Goal: Information Seeking & Learning: Check status

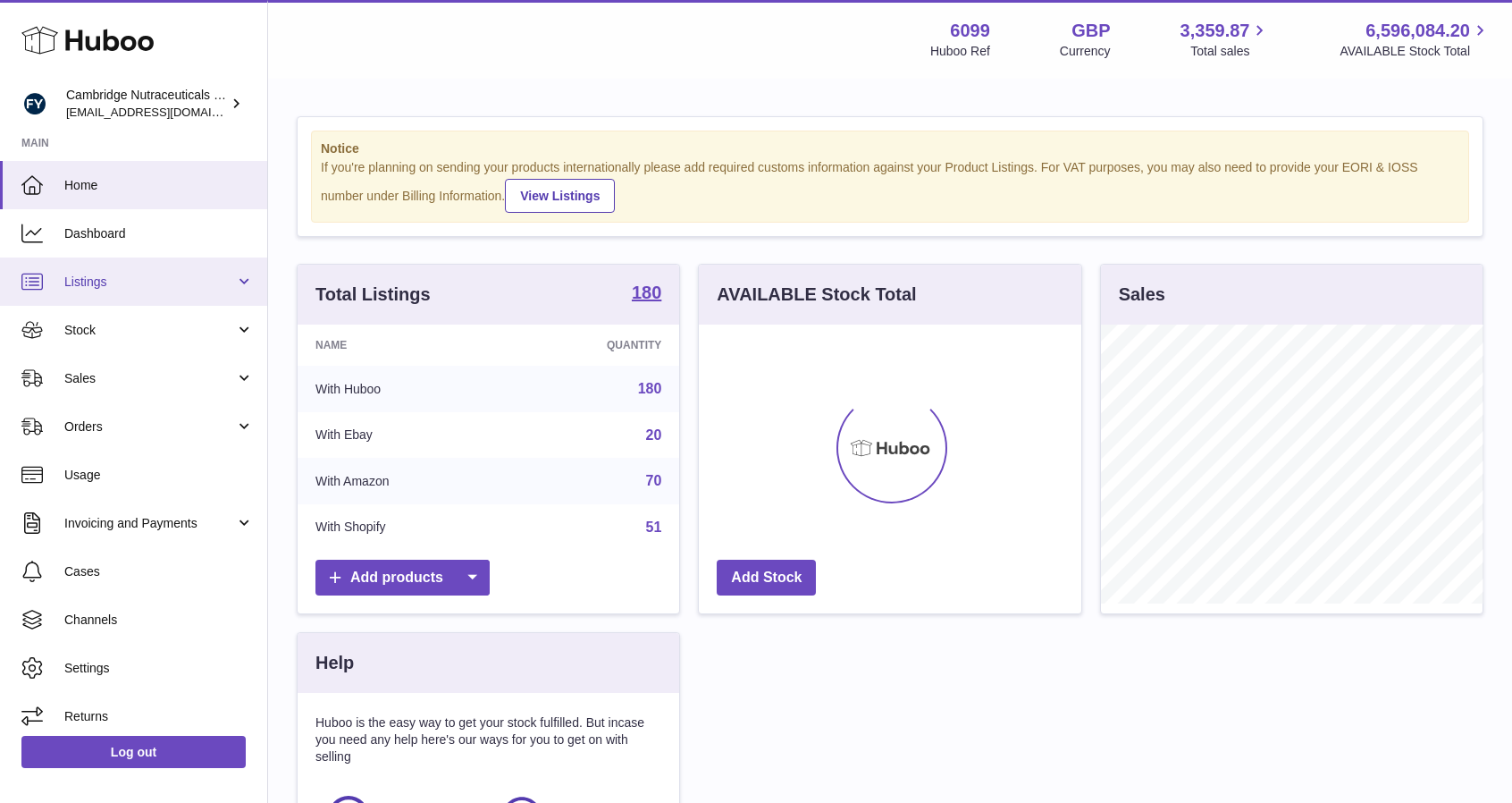
scroll to position [279, 383]
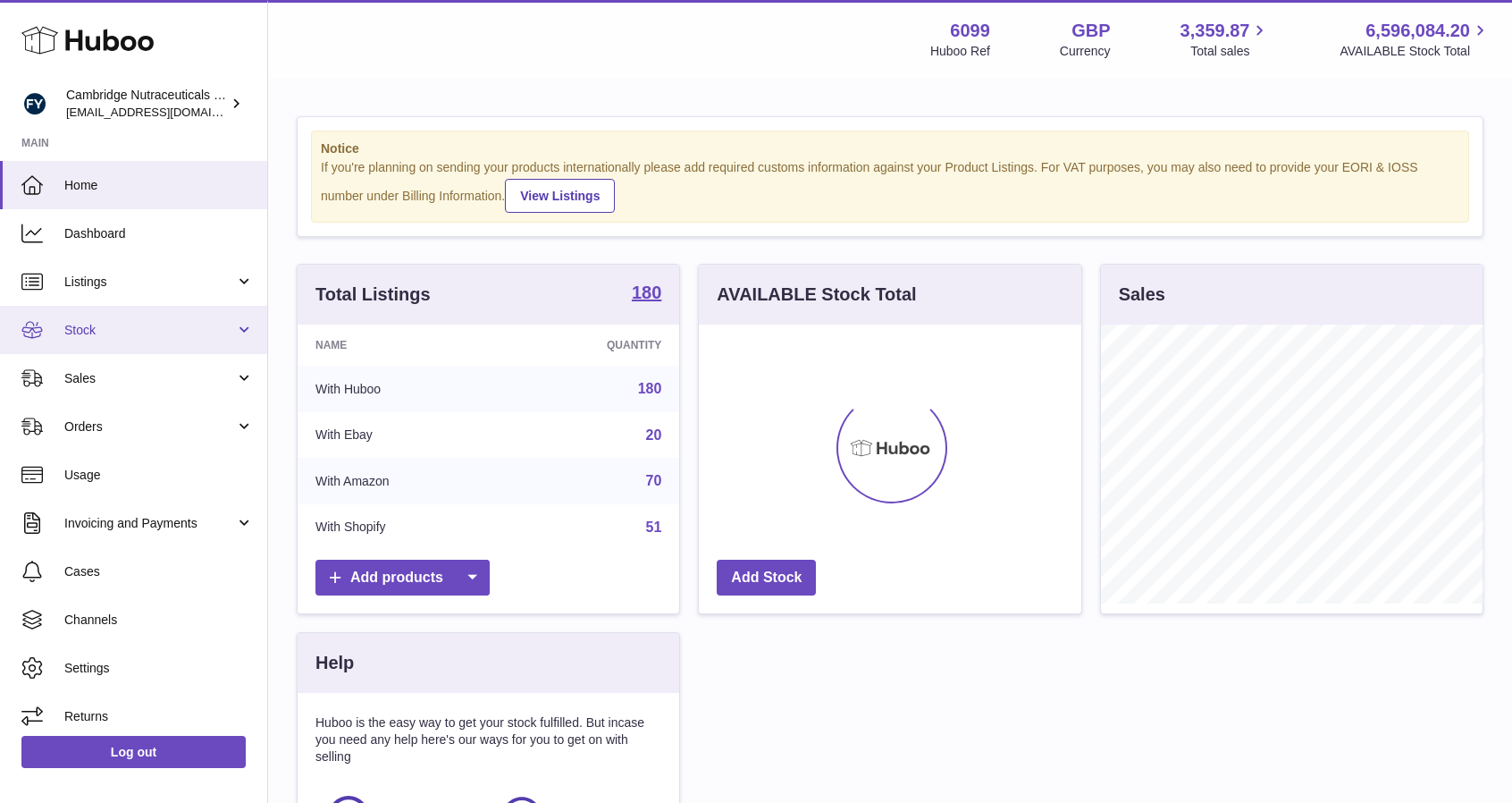
click at [123, 314] on link "Stock" at bounding box center [134, 330] width 268 height 48
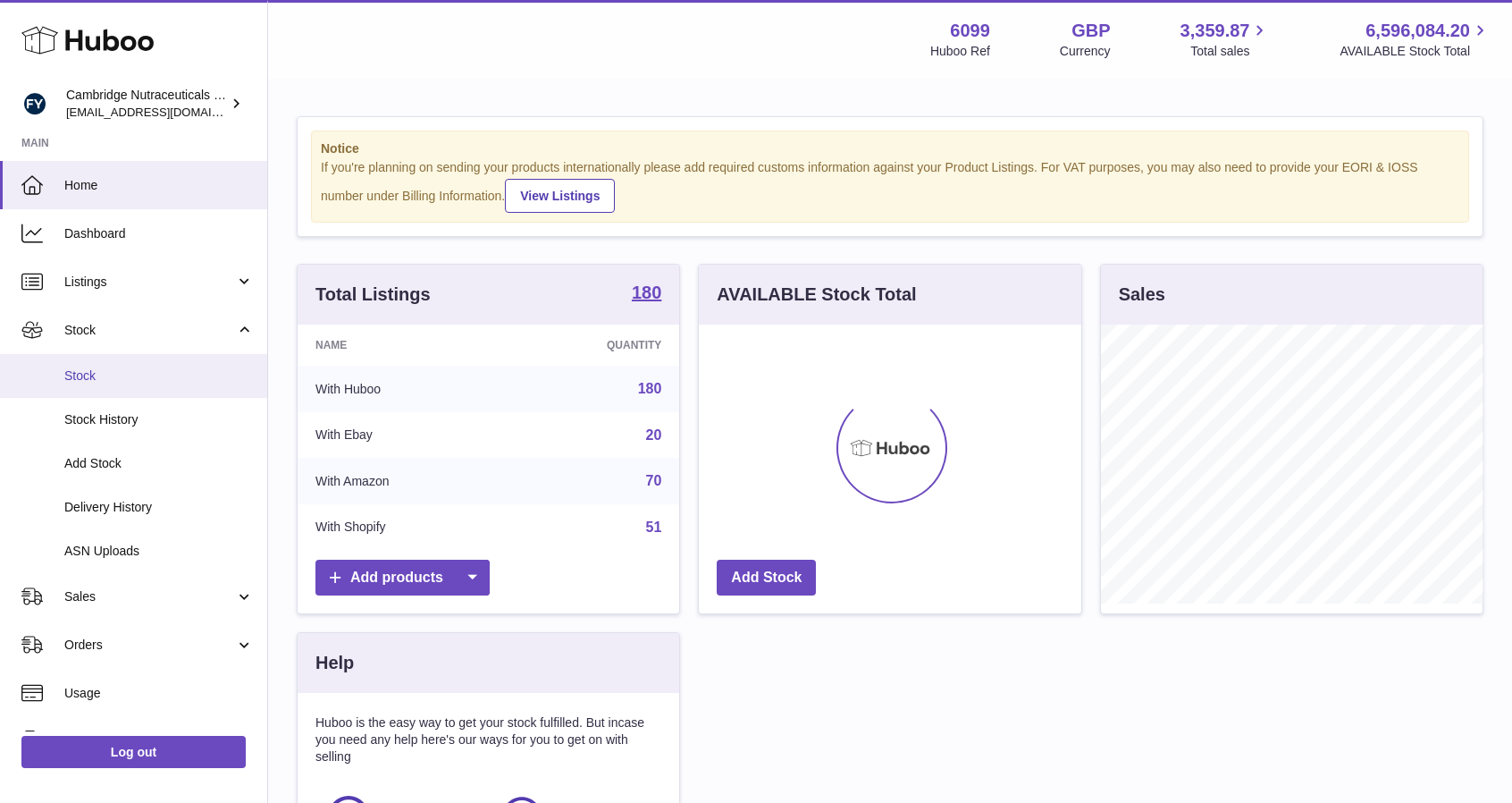
click at [126, 367] on span "Stock" at bounding box center [159, 376] width 189 height 17
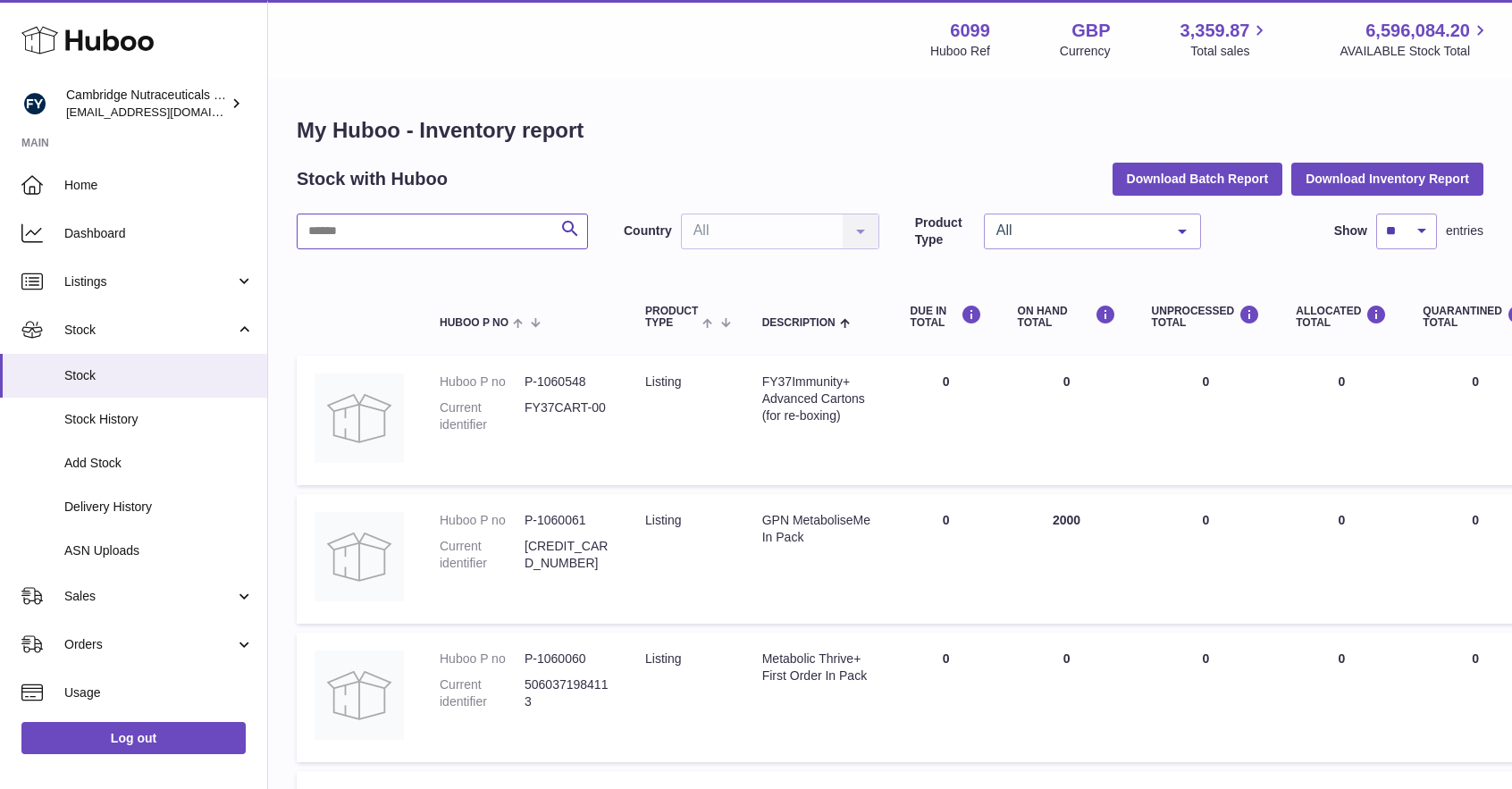
click at [427, 231] on input "text" at bounding box center [443, 232] width 292 height 36
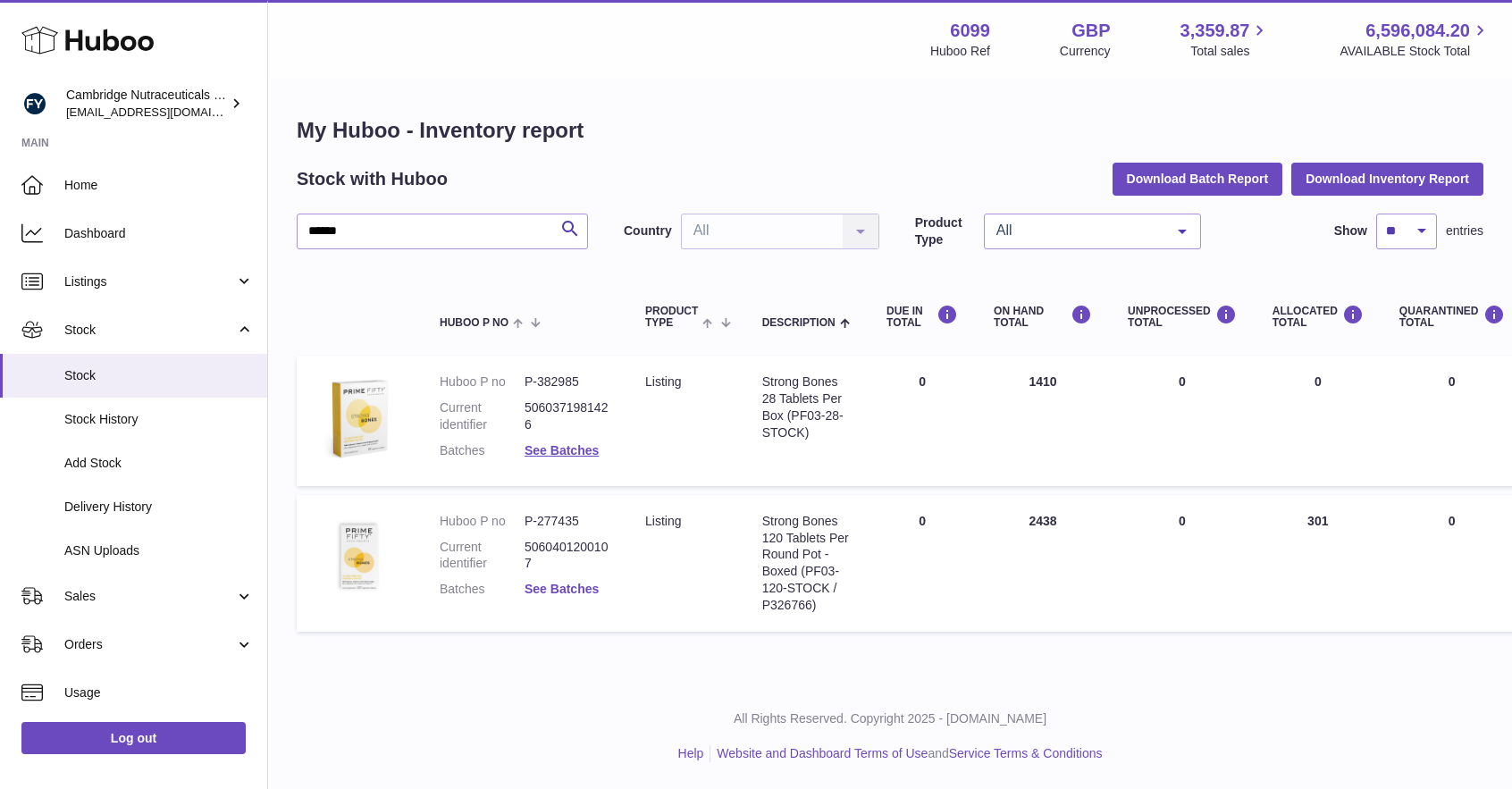
click at [547, 588] on link "See Batches" at bounding box center [562, 590] width 74 height 15
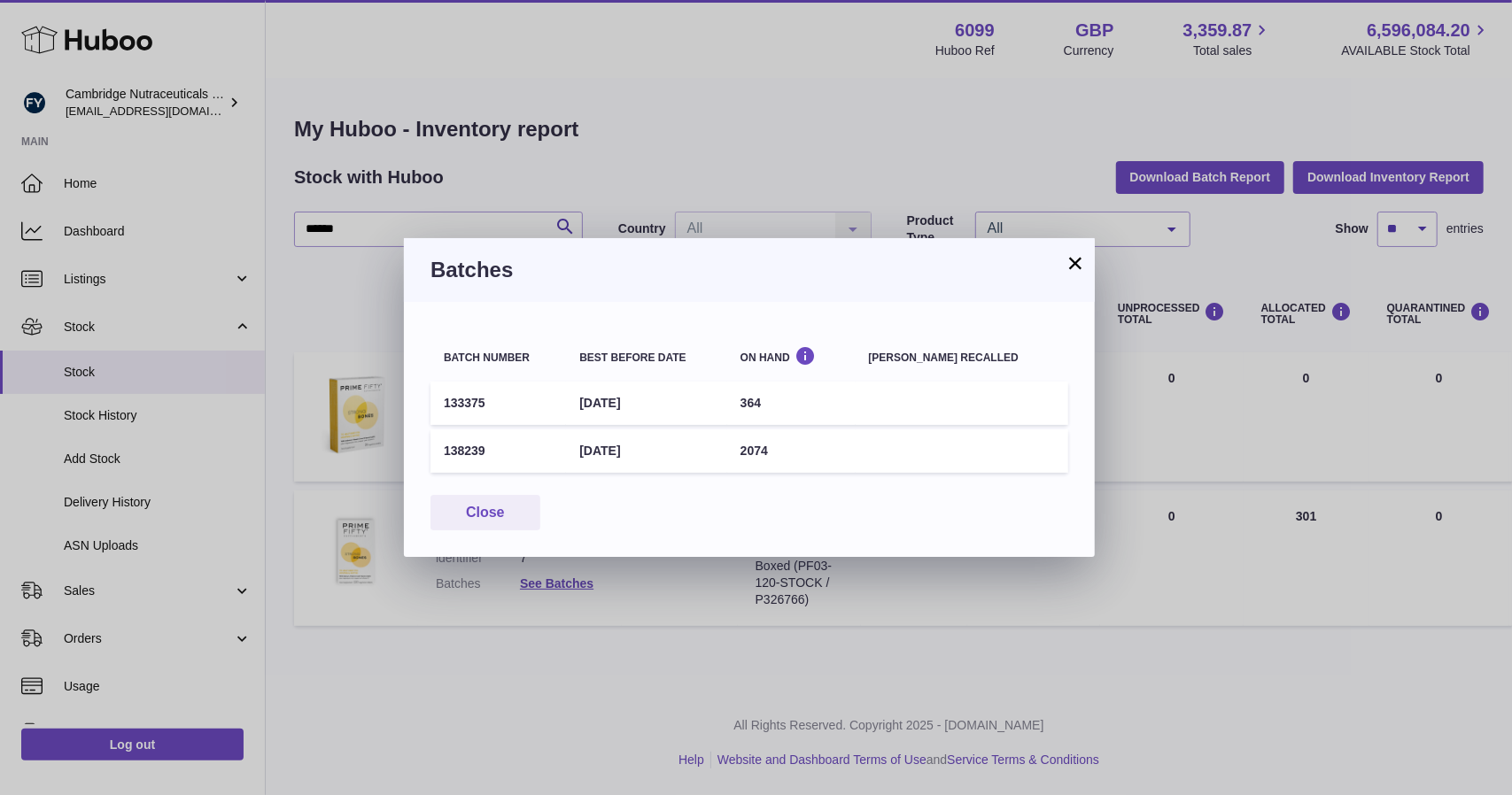
click at [1073, 252] on button "×" at bounding box center [1074, 262] width 21 height 21
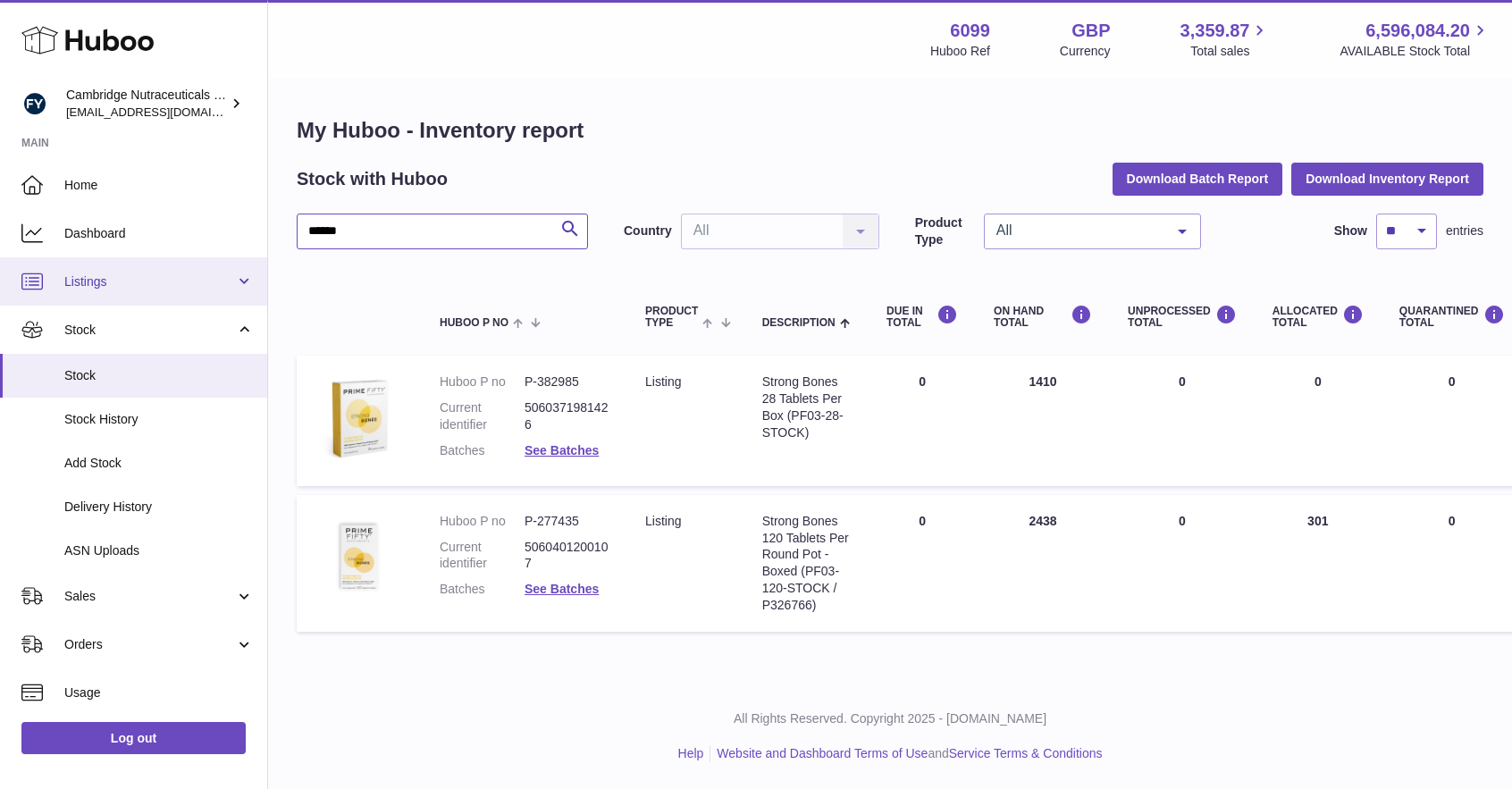
drag, startPoint x: 475, startPoint y: 239, endPoint x: 23, endPoint y: 273, distance: 453.3
click at [23, 273] on div "Huboo Cambridge Nutraceuticals Ltd [EMAIL_ADDRESS][DOMAIN_NAME] Main Home Dashb…" at bounding box center [756, 394] width 1512 height 789
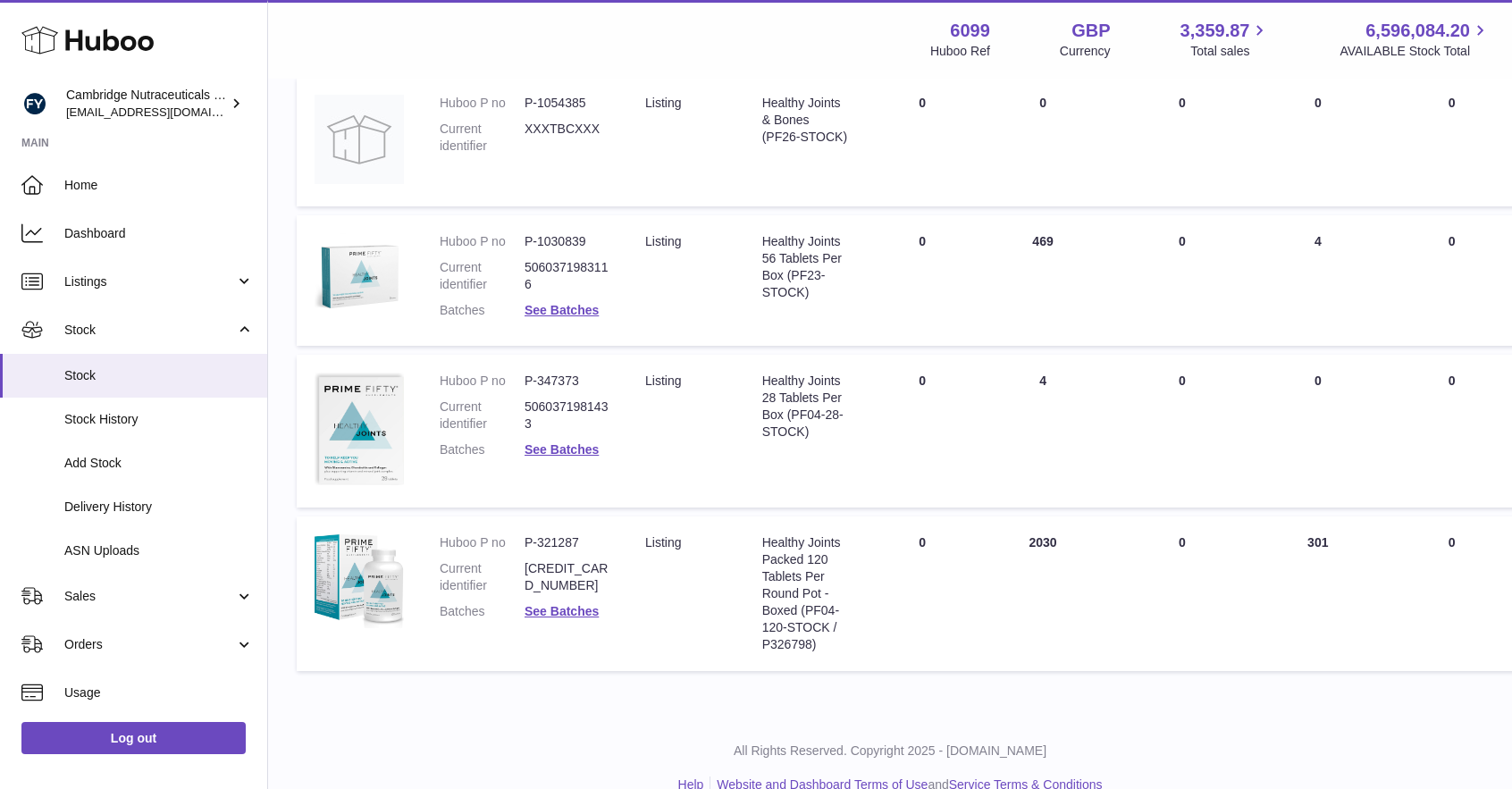
scroll to position [456, 0]
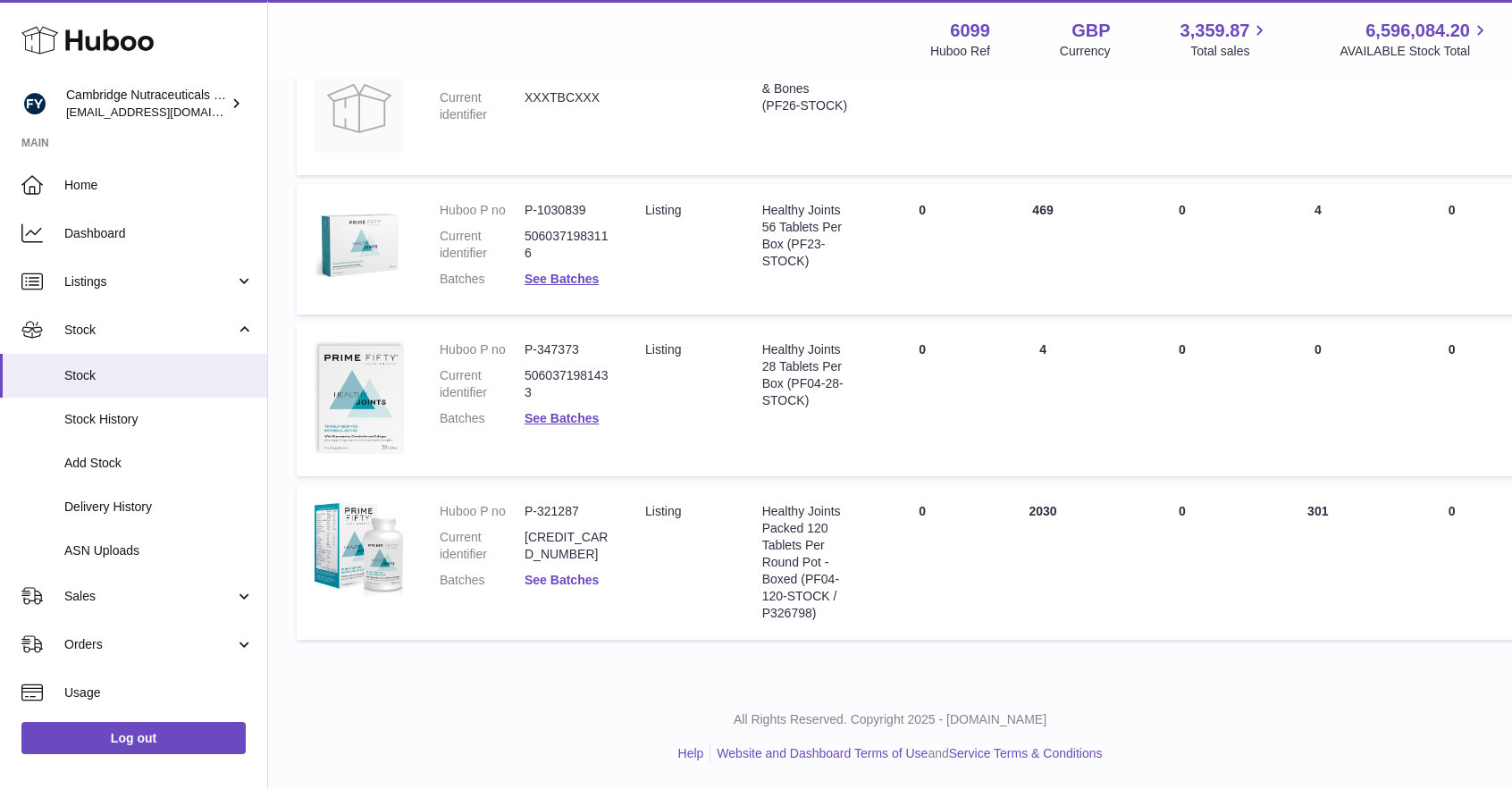
click at [542, 580] on link "See Batches" at bounding box center [562, 580] width 74 height 15
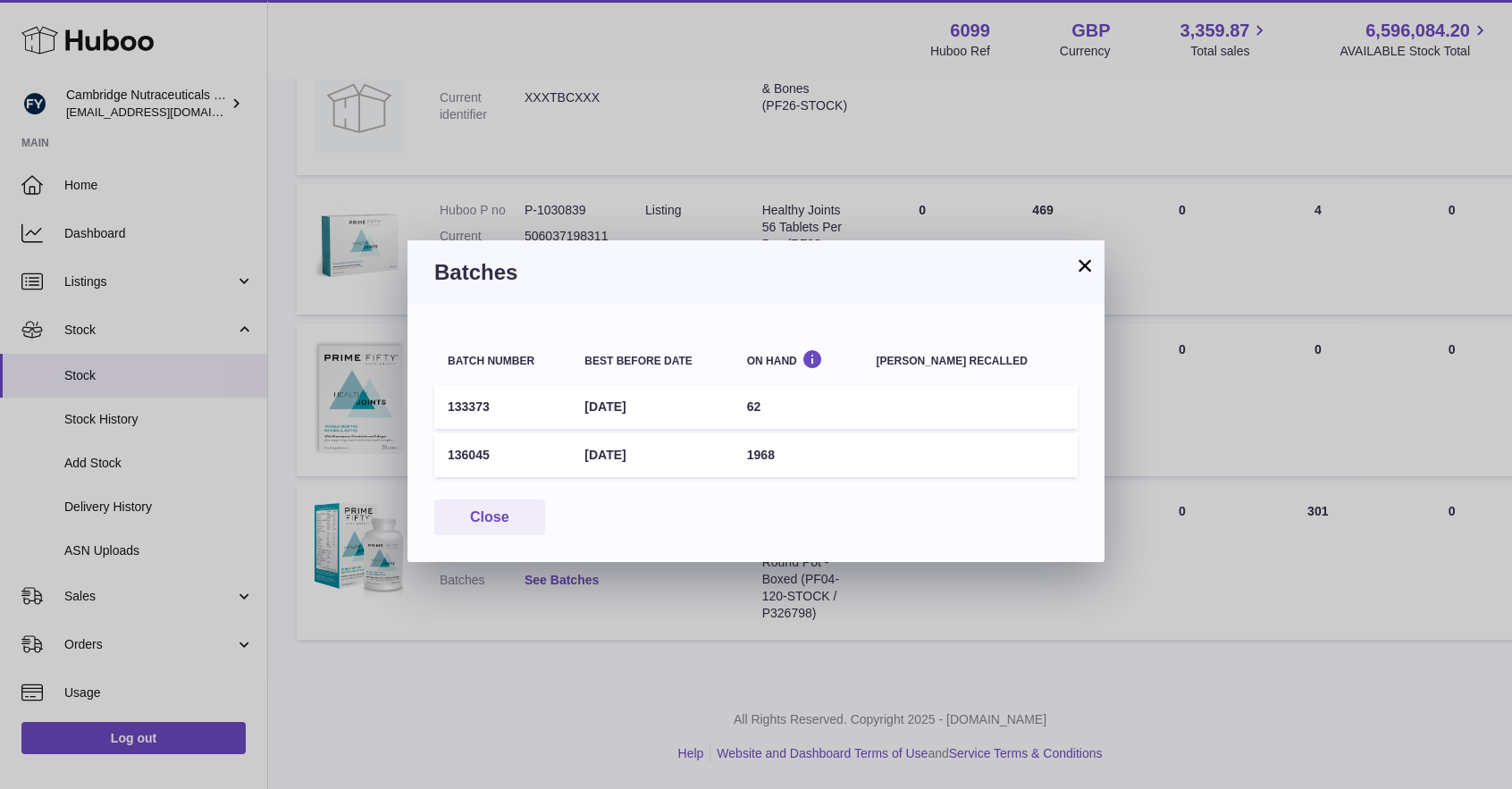
scroll to position [443, 0]
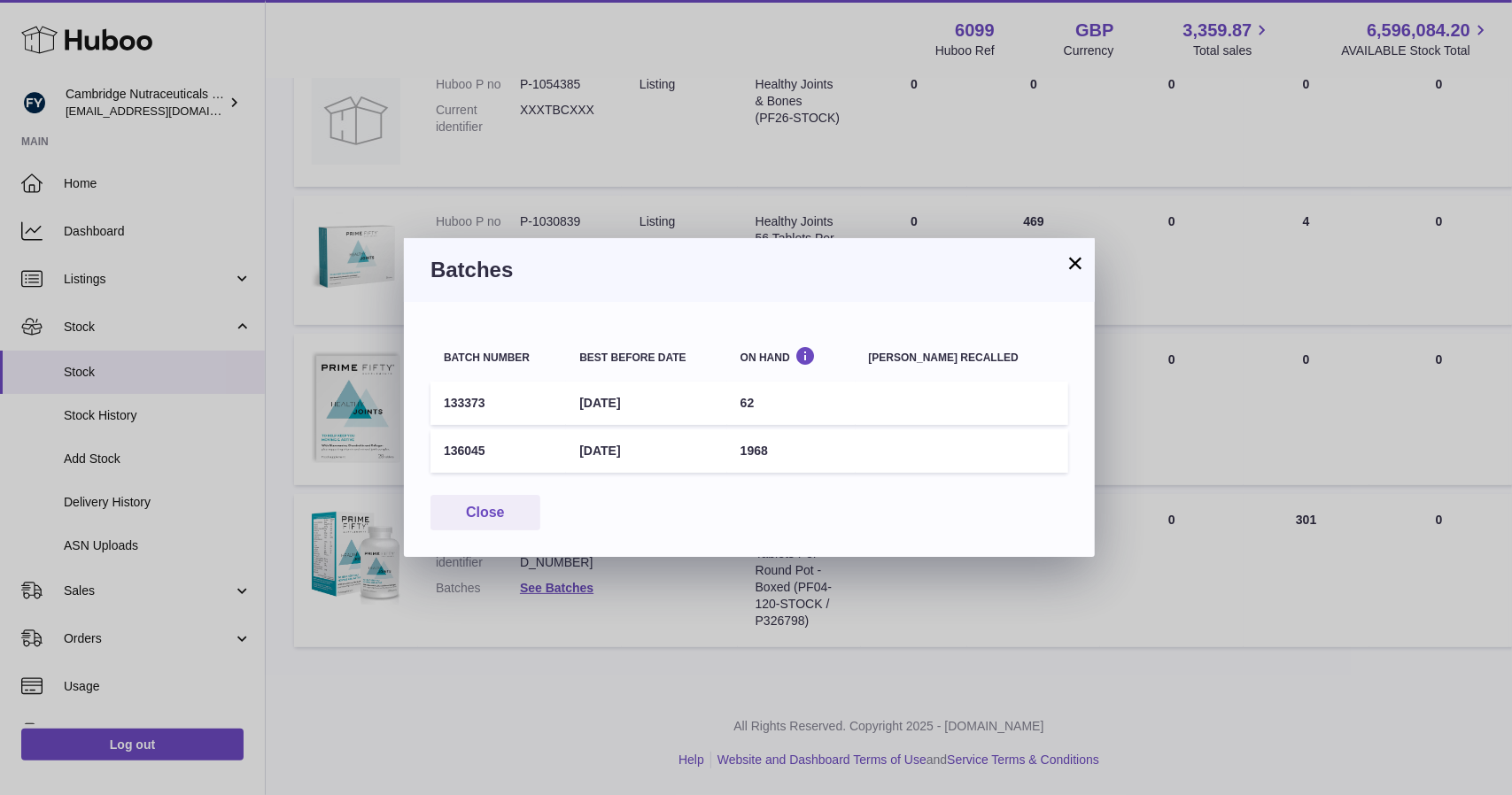
click at [1066, 250] on div "Batches" at bounding box center [750, 270] width 691 height 64
click at [1072, 257] on button "×" at bounding box center [1074, 262] width 21 height 21
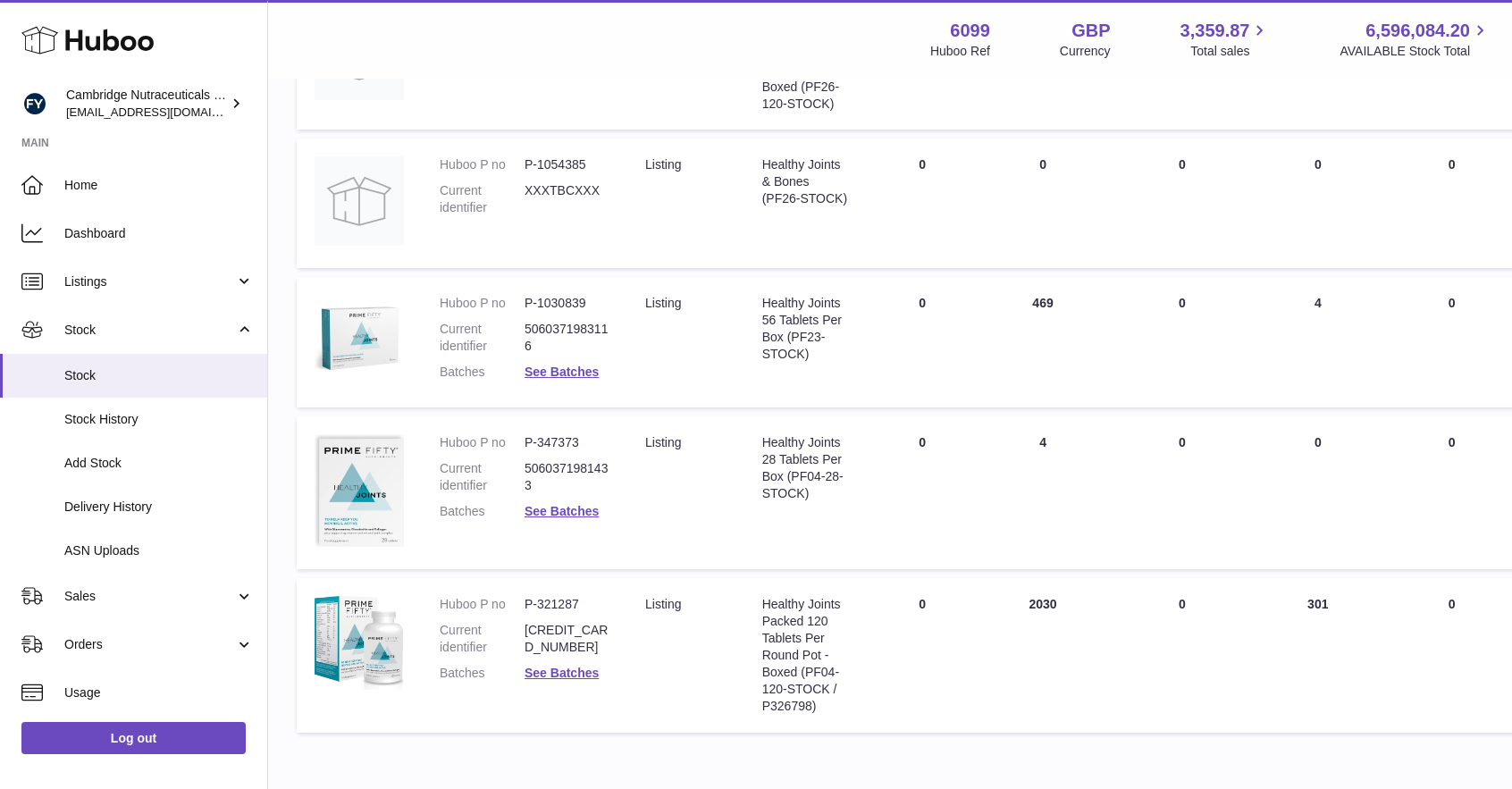
scroll to position [0, 0]
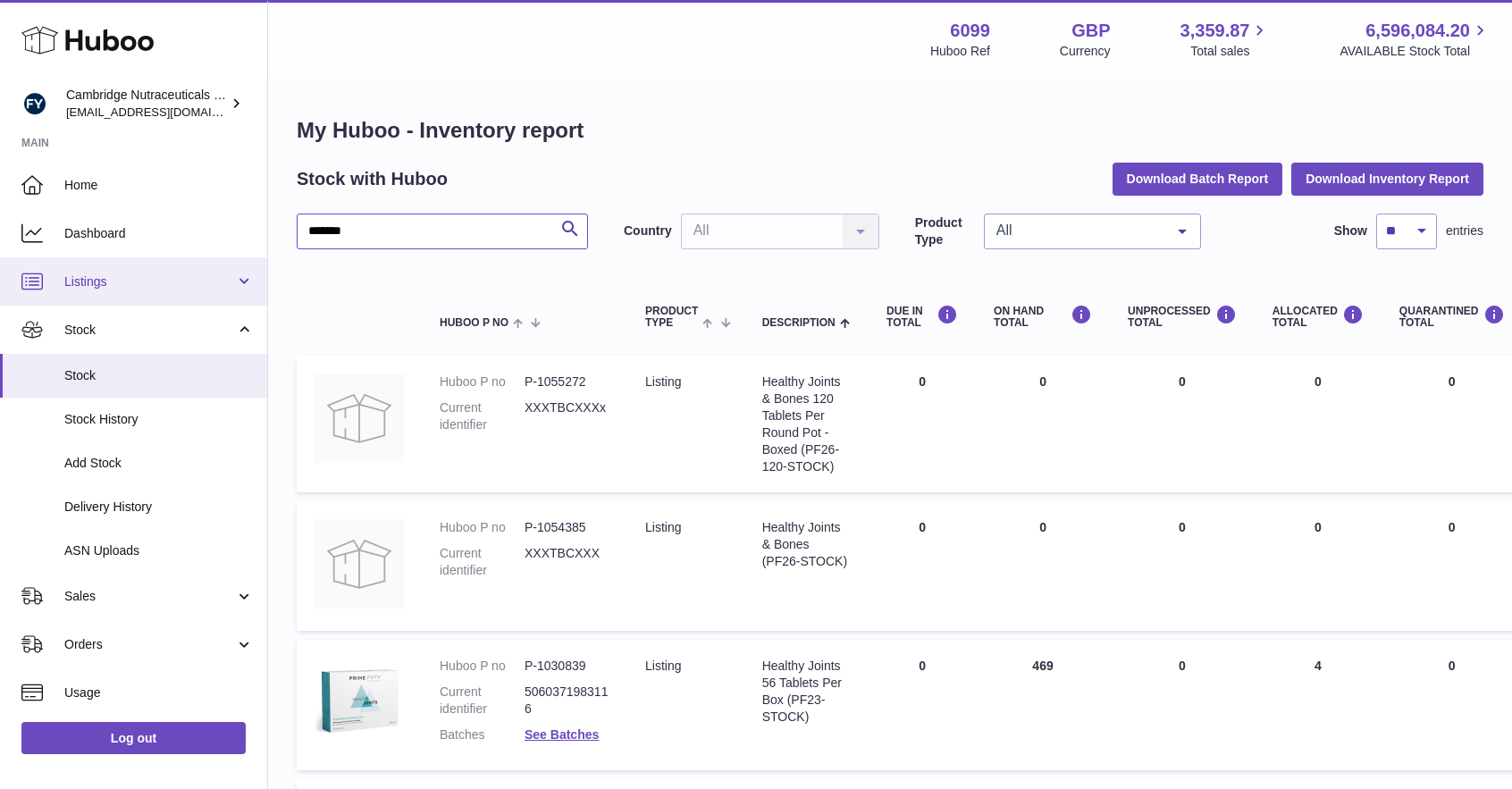
drag, startPoint x: 422, startPoint y: 219, endPoint x: 0, endPoint y: 266, distance: 424.6
click at [0, 266] on div "Huboo Cambridge Nutraceuticals Ltd [EMAIL_ADDRESS][DOMAIN_NAME] Main Home Dashb…" at bounding box center [756, 623] width 1512 height 1246
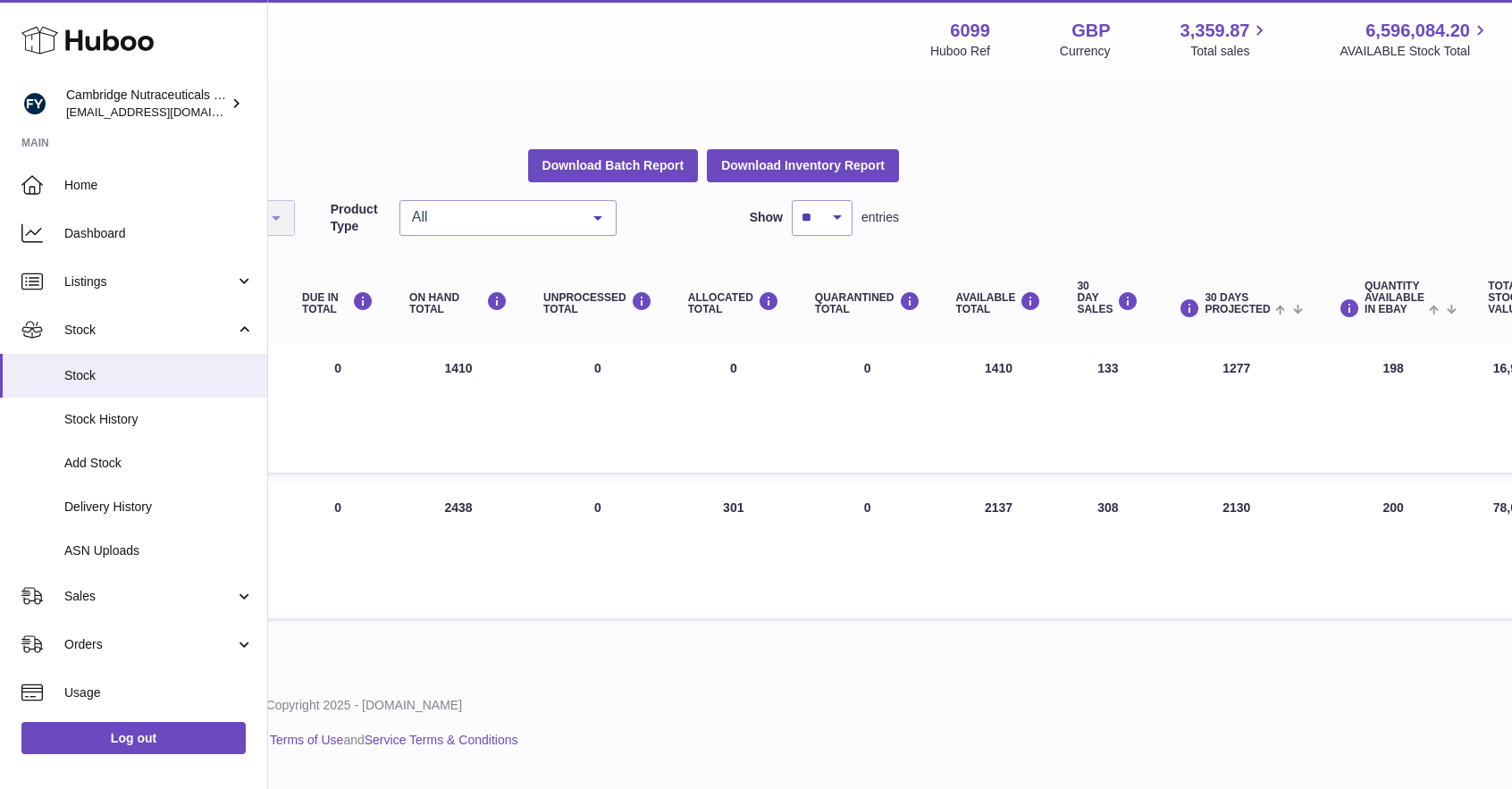
scroll to position [14, 0]
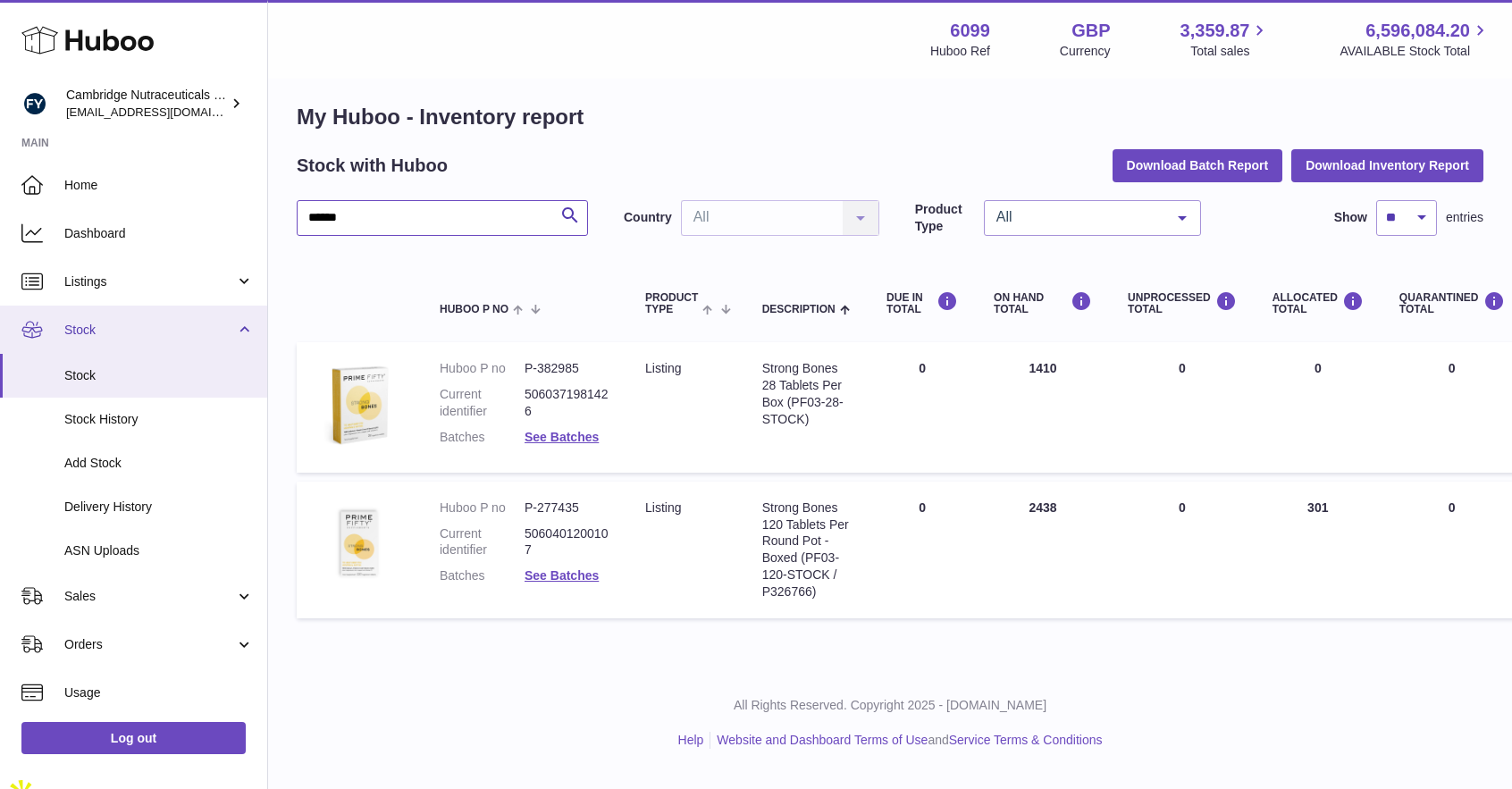
drag, startPoint x: 463, startPoint y: 217, endPoint x: 52, endPoint y: 319, distance: 423.5
click at [52, 319] on div "Huboo Cambridge Nutraceuticals Ltd [EMAIL_ADDRESS][DOMAIN_NAME] Main Home Dashb…" at bounding box center [756, 380] width 1512 height 789
type input "*******"
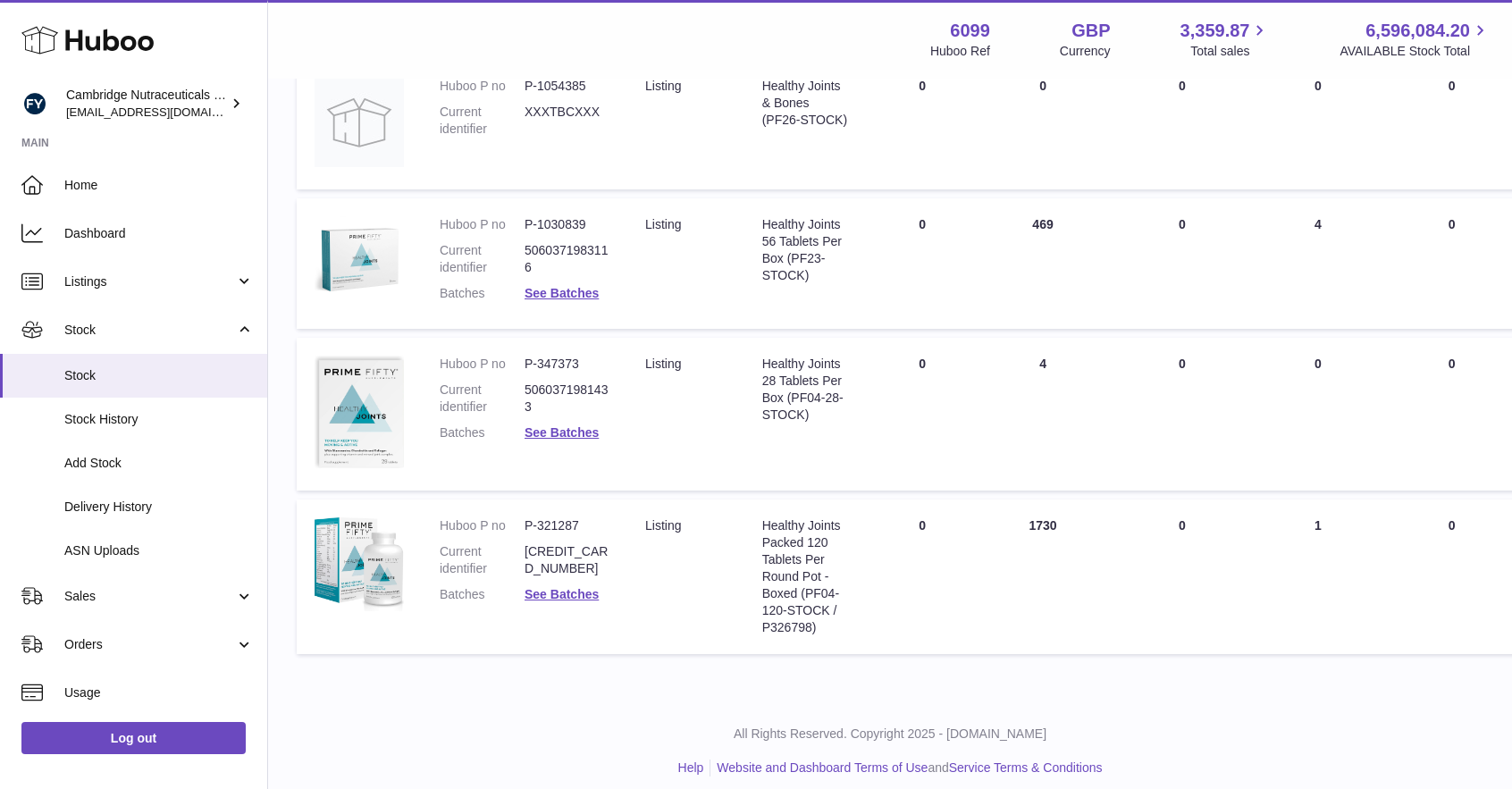
scroll to position [446, 0]
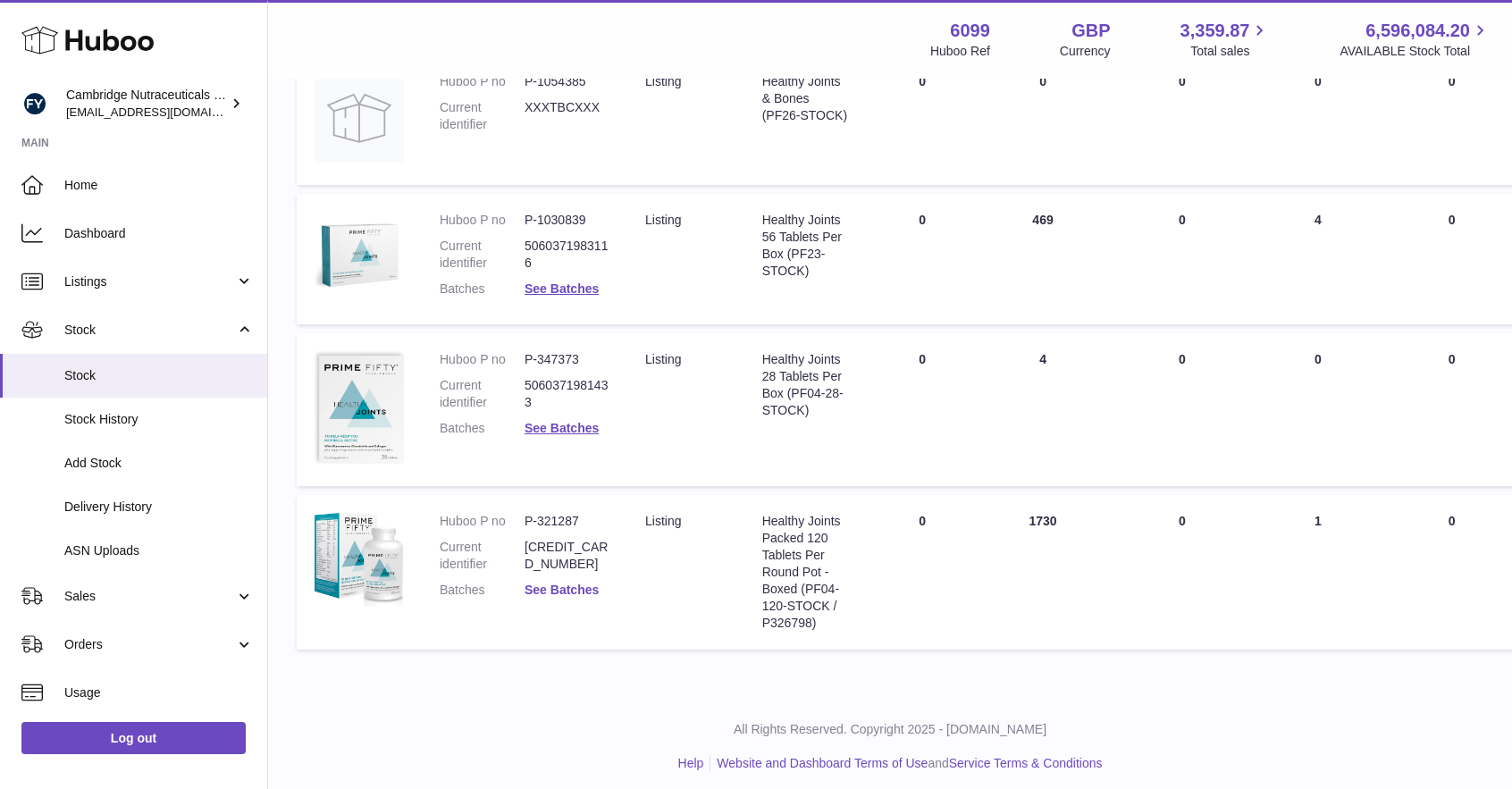
click at [586, 589] on link "See Batches" at bounding box center [562, 591] width 74 height 15
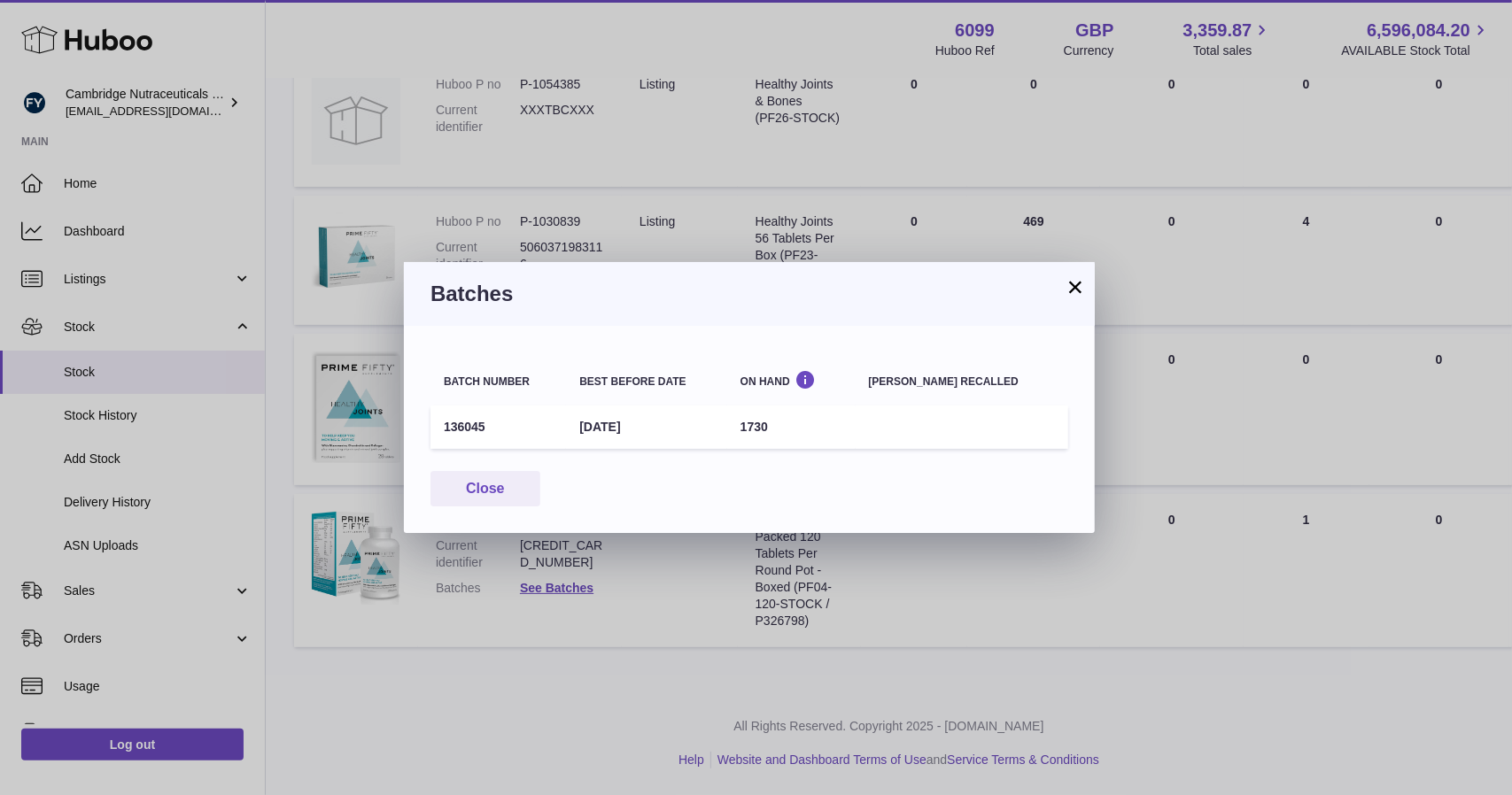
click at [1070, 290] on button "×" at bounding box center [1074, 286] width 21 height 21
